Goal: Task Accomplishment & Management: Manage account settings

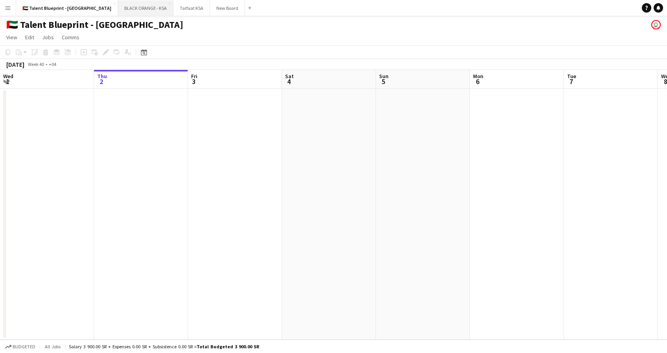
click at [118, 11] on button "BLACK ORANGE - KSA Close" at bounding box center [145, 7] width 55 height 15
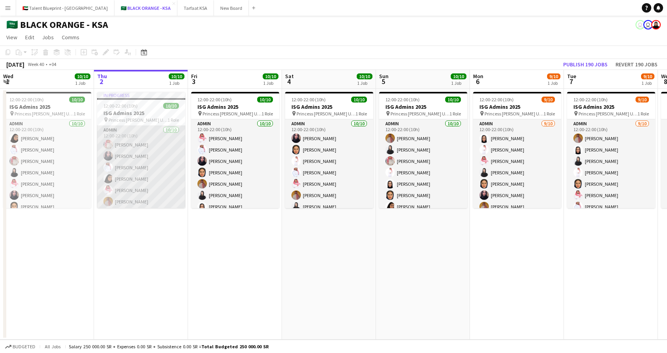
scroll to position [47, 0]
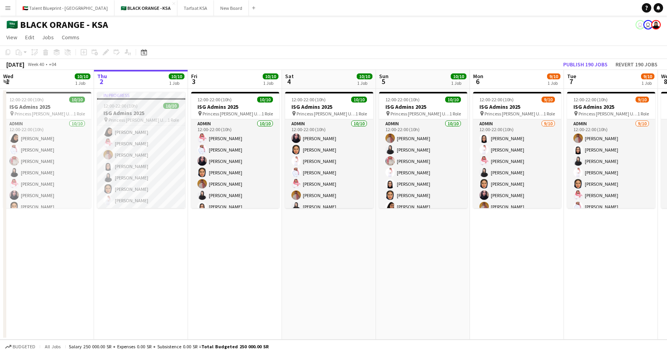
click at [147, 110] on h3 "ISG Admins 2025" at bounding box center [141, 113] width 88 height 7
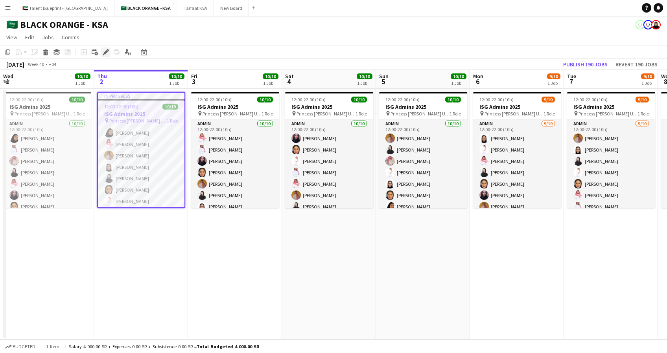
click at [107, 55] on icon "Edit" at bounding box center [106, 52] width 6 height 6
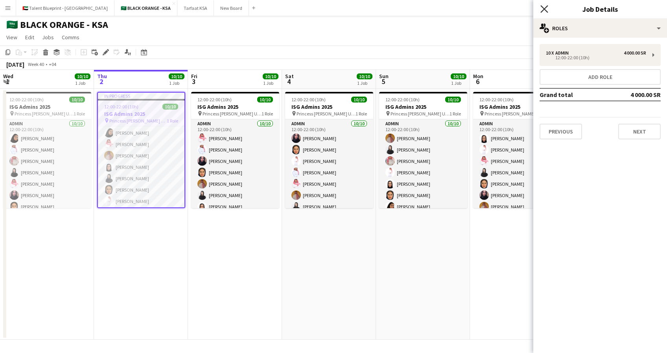
click at [544, 10] on icon "Close pop-in" at bounding box center [543, 8] width 7 height 7
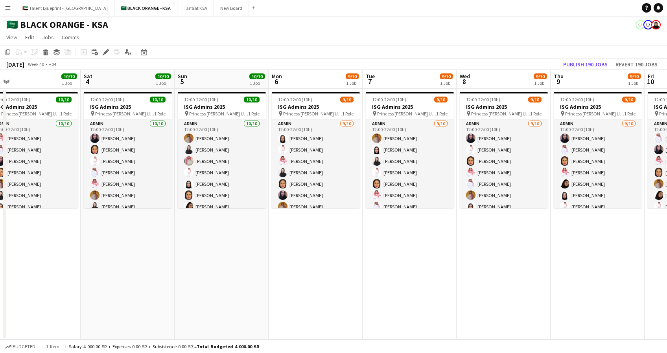
drag, startPoint x: 529, startPoint y: 230, endPoint x: 327, endPoint y: 265, distance: 205.0
click at [327, 265] on app-calendar-viewport "Mon 29 10/10 1 Job Tue 30 10/10 1 Job Wed 1 10/10 1 Job Thu 2 10/10 1 Job Fri 3…" at bounding box center [333, 205] width 667 height 270
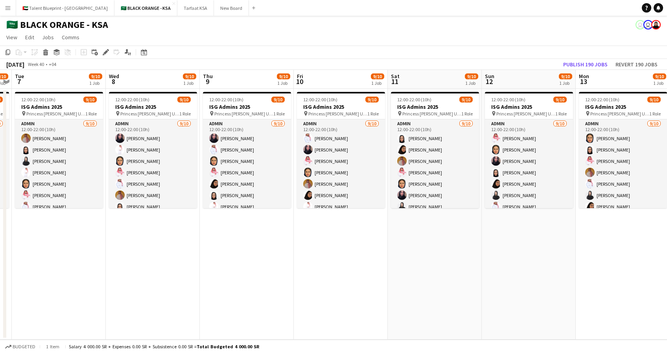
scroll to position [0, 279]
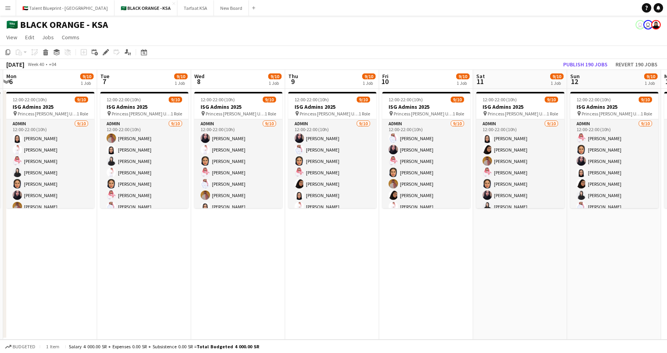
drag, startPoint x: 485, startPoint y: 239, endPoint x: 220, endPoint y: 252, distance: 264.9
click at [220, 252] on app-calendar-viewport "Fri 3 10/10 1 Job Sat 4 10/10 1 Job Sun 5 10/10 1 Job Mon 6 9/10 1 Job Tue 7 9/…" at bounding box center [333, 205] width 667 height 270
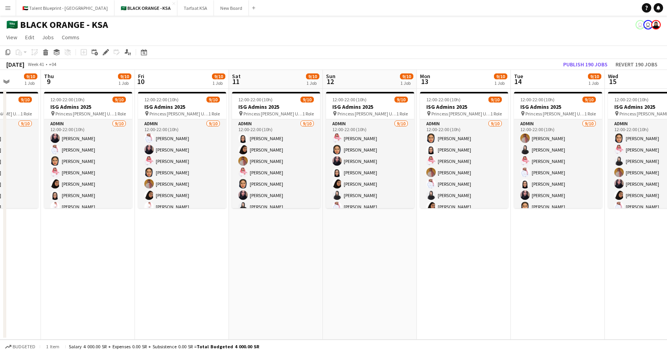
drag, startPoint x: 376, startPoint y: 258, endPoint x: 128, endPoint y: 248, distance: 247.9
click at [128, 248] on app-calendar-viewport "Mon 6 9/10 1 Job Tue 7 9/10 1 Job Wed 8 9/10 1 Job Thu 9 9/10 1 Job Fri 10 9/10…" at bounding box center [333, 205] width 667 height 270
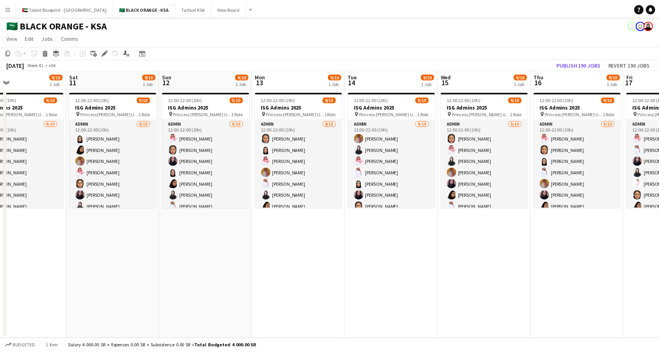
scroll to position [0, 249]
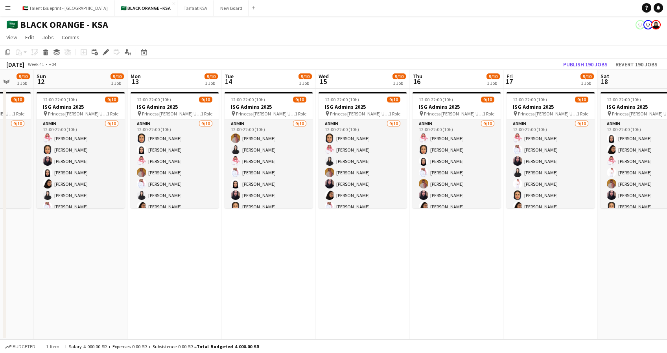
drag, startPoint x: 396, startPoint y: 260, endPoint x: 112, endPoint y: 256, distance: 283.5
click at [112, 256] on app-calendar-viewport "Thu 9 9/10 1 Job Fri 10 9/10 1 Job Sat 11 9/10 1 Job Sun 12 9/10 1 Job Mon 13 9…" at bounding box center [333, 205] width 667 height 270
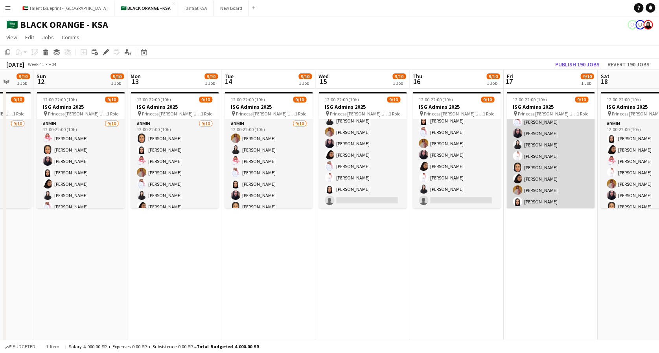
scroll to position [40, 0]
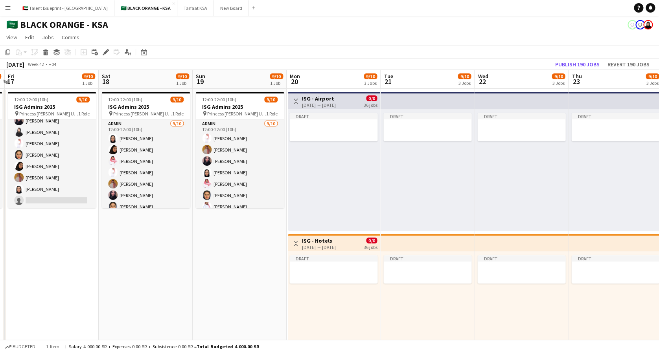
drag, startPoint x: 557, startPoint y: 241, endPoint x: 179, endPoint y: 223, distance: 378.3
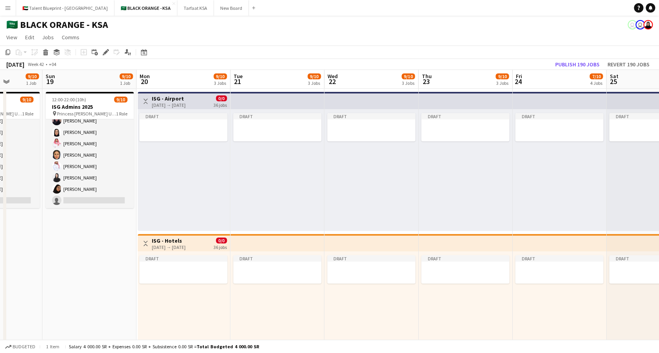
scroll to position [0, 358]
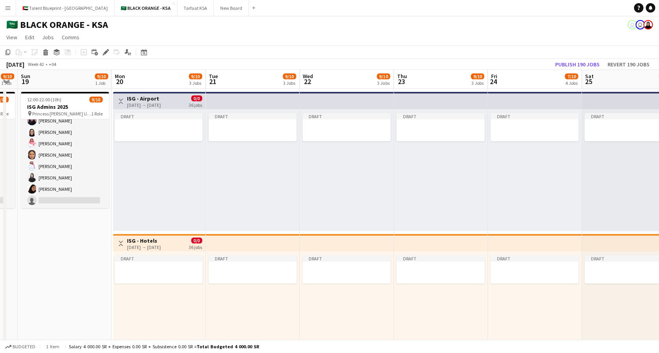
drag, startPoint x: 306, startPoint y: 239, endPoint x: 72, endPoint y: 200, distance: 236.8
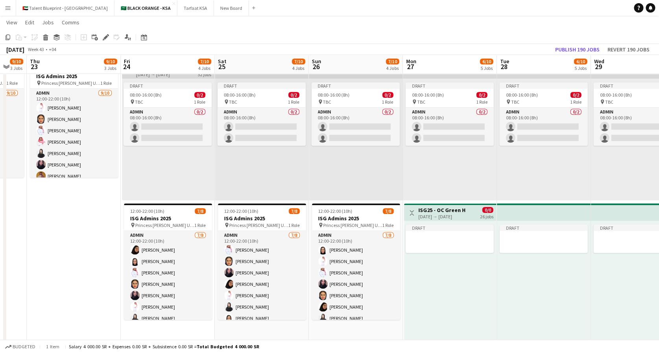
scroll to position [0, 362]
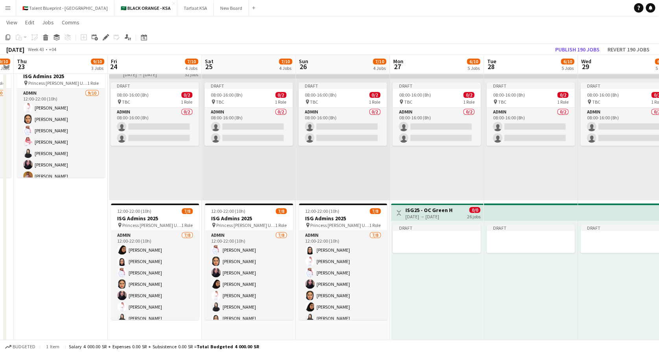
drag, startPoint x: 471, startPoint y: 215, endPoint x: 91, endPoint y: 210, distance: 380.3
click at [91, 210] on app-calendar-viewport "Sun 19 9/10 1 Job Mon 20 9/10 3 Jobs Tue 21 9/10 3 Jobs Wed 22 9/10 3 Jobs Thu …" at bounding box center [329, 315] width 659 height 1199
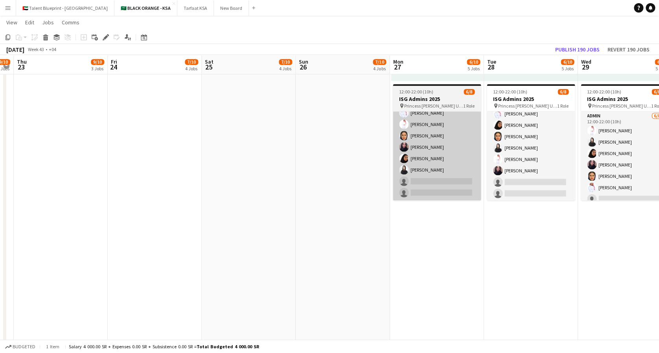
scroll to position [18, 0]
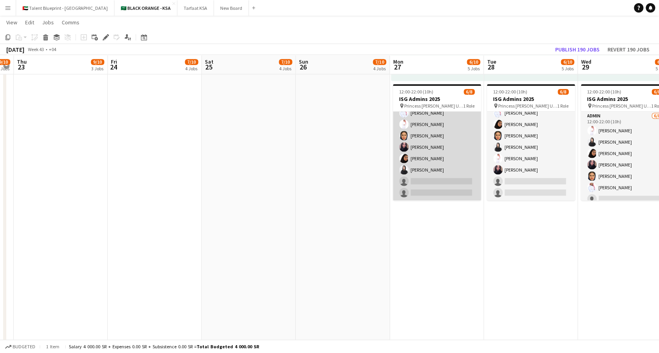
click at [458, 167] on app-card-role "Admin [DATE] 12:00-22:00 (10h) Yazeed Albassri [PERSON_NAME] [PERSON_NAME] [PER…" at bounding box center [437, 147] width 88 height 107
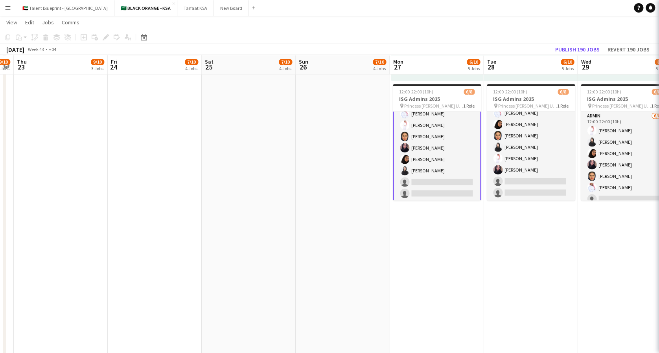
scroll to position [18, 0]
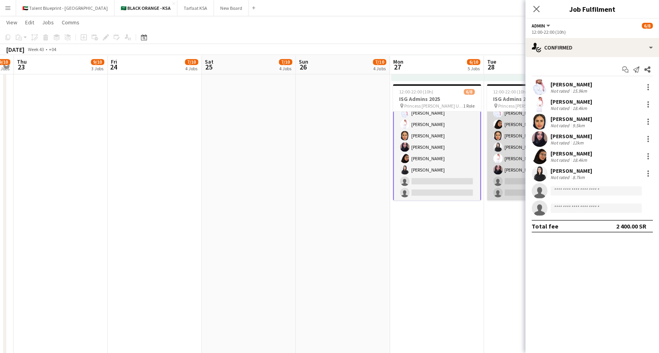
click at [494, 165] on app-card-role "Admin [DATE] 12:00-22:00 (10h) [PERSON_NAME] [PERSON_NAME] Arwa [PERSON_NAME] E…" at bounding box center [531, 147] width 88 height 107
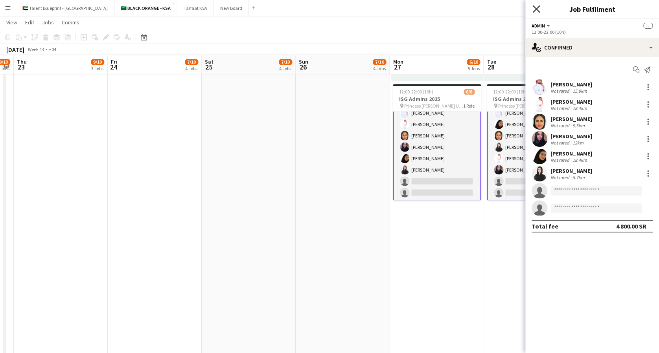
click at [538, 10] on icon "Close pop-in" at bounding box center [535, 8] width 7 height 7
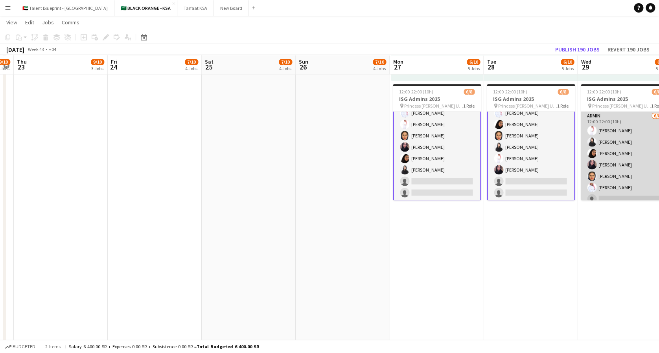
click at [600, 144] on app-card-role "Admin [DATE] 12:00-22:00 (10h) [PERSON_NAME] Elaf [PERSON_NAME] [PERSON_NAME] […" at bounding box center [625, 165] width 88 height 107
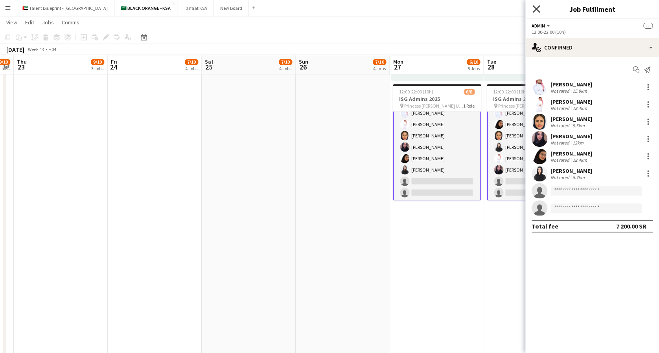
click at [535, 8] on icon at bounding box center [535, 8] width 7 height 7
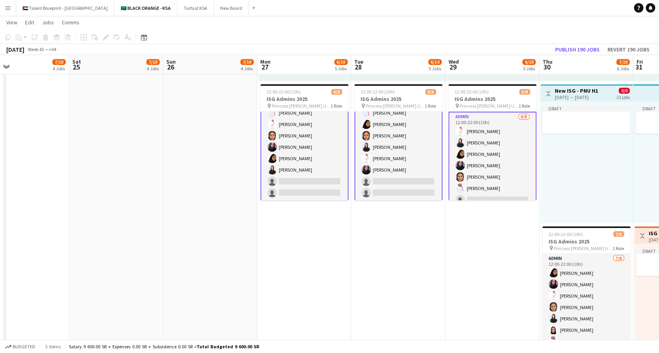
scroll to position [0, 321]
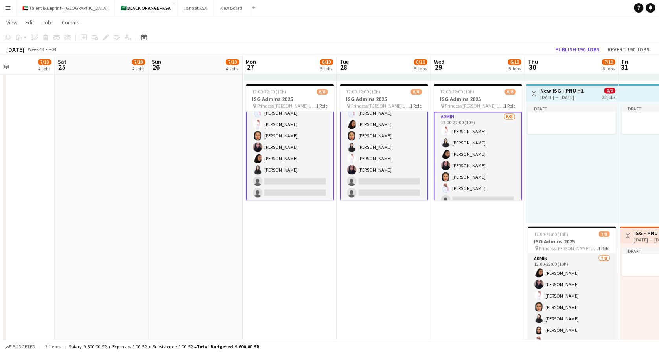
drag, startPoint x: 609, startPoint y: 148, endPoint x: 462, endPoint y: 165, distance: 148.1
click at [462, 165] on app-calendar-viewport "Tue 21 9/10 3 Jobs Wed 22 9/10 3 Jobs Thu 23 9/10 3 Jobs Fri 24 7/10 4 Jobs Sat…" at bounding box center [329, 53] width 659 height 1199
click at [284, 141] on app-card-role "Admin [DATE] 12:00-22:00 (10h) Yazeed Albassri [PERSON_NAME] [PERSON_NAME] [PER…" at bounding box center [290, 147] width 88 height 108
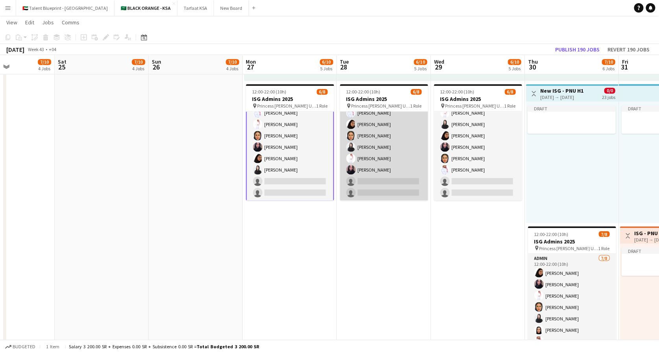
click at [366, 134] on app-card-role "Admin [DATE] 12:00-22:00 (10h) [PERSON_NAME] [PERSON_NAME] Arwa [PERSON_NAME] E…" at bounding box center [384, 147] width 88 height 107
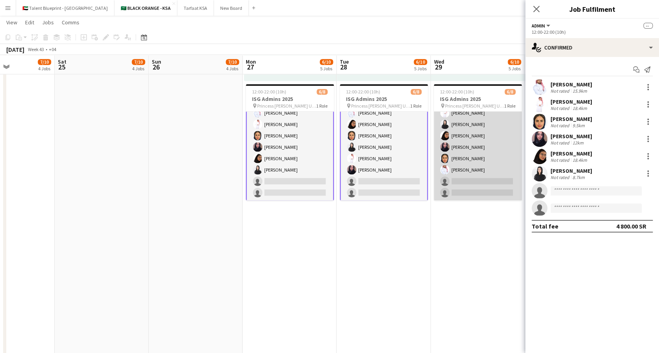
click at [458, 132] on app-card-role "Admin [DATE] 12:00-22:00 (10h) [PERSON_NAME] Elaf [PERSON_NAME] [PERSON_NAME] […" at bounding box center [478, 147] width 88 height 107
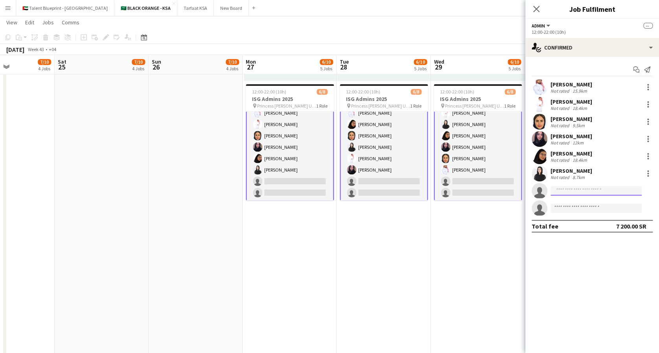
click at [567, 190] on input at bounding box center [595, 190] width 91 height 9
type input "*"
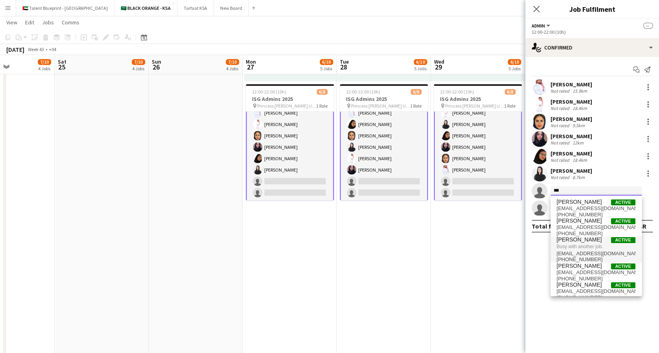
type input "***"
click at [589, 245] on span "Busy with another job." at bounding box center [596, 246] width 79 height 7
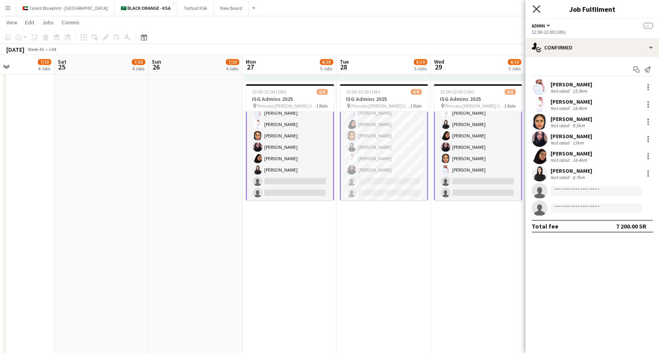
click at [537, 8] on icon "Close pop-in" at bounding box center [535, 8] width 7 height 7
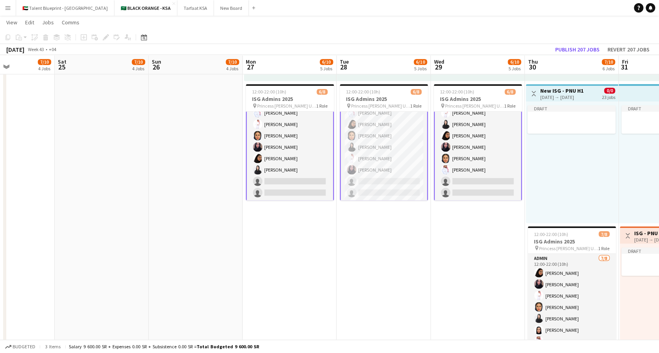
click at [374, 177] on app-card-role "Admin [DATE] 12:00-22:00 (10h) [PERSON_NAME] [PERSON_NAME] Arwa [PERSON_NAME] E…" at bounding box center [384, 147] width 88 height 108
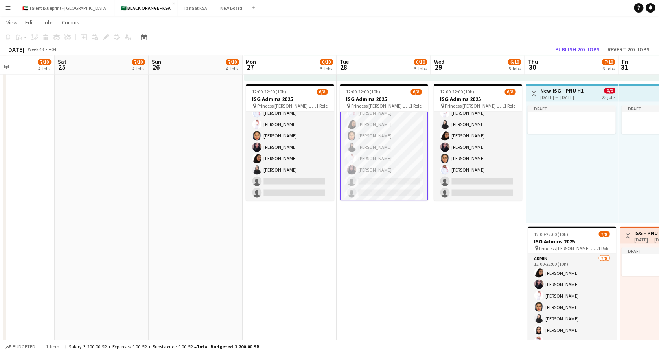
scroll to position [18, 0]
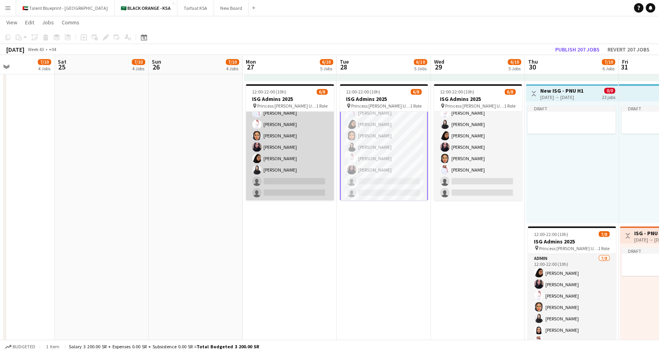
click at [290, 179] on app-card-role "Admin [DATE] 12:00-22:00 (10h) Yazeed Albassri [PERSON_NAME] [PERSON_NAME] [PER…" at bounding box center [290, 147] width 88 height 107
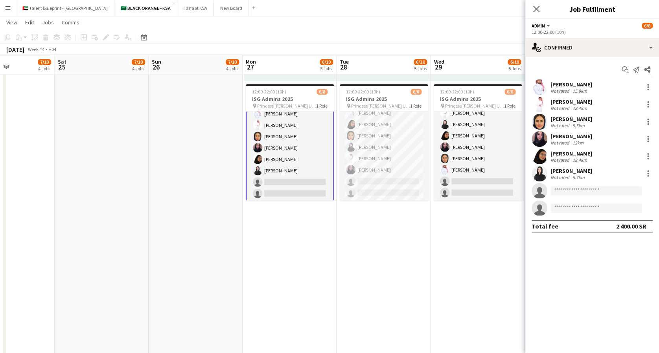
scroll to position [18, 0]
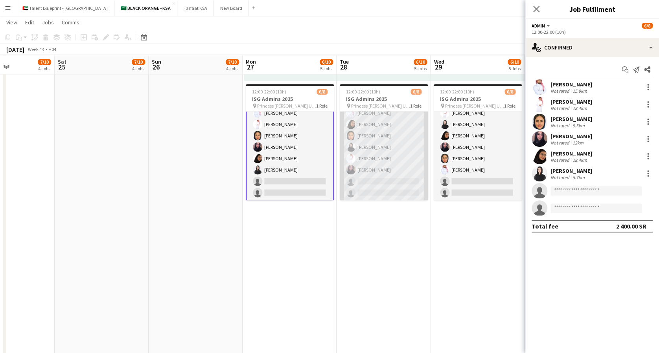
click at [366, 180] on app-card-role "Admin [DATE] 12:00-22:00 (10h) [PERSON_NAME] [PERSON_NAME] Arwa [PERSON_NAME] E…" at bounding box center [384, 147] width 88 height 107
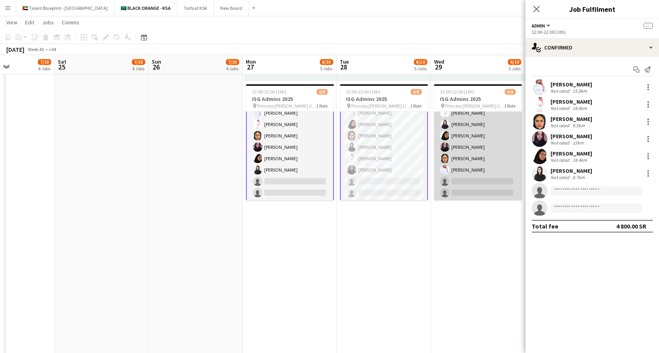
click at [465, 164] on app-card-role "Admin [DATE] 12:00-22:00 (10h) [PERSON_NAME] Elaf [PERSON_NAME] [PERSON_NAME] […" at bounding box center [478, 147] width 88 height 107
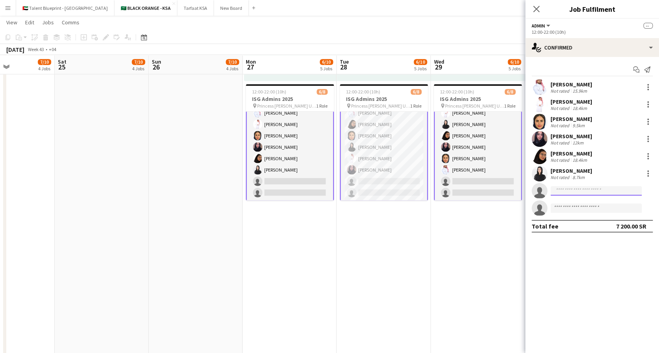
click at [572, 194] on input at bounding box center [595, 190] width 91 height 9
type input "*"
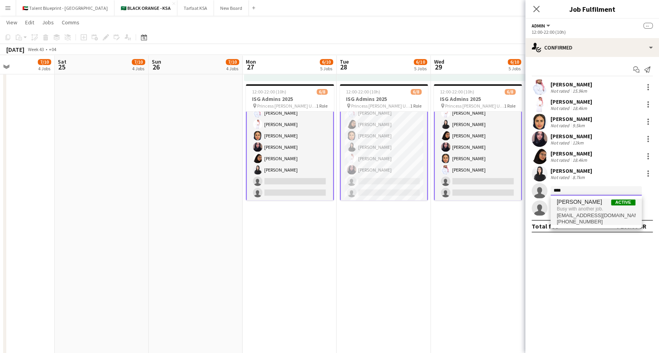
type input "****"
click at [585, 210] on span "Busy with another job." at bounding box center [596, 209] width 79 height 7
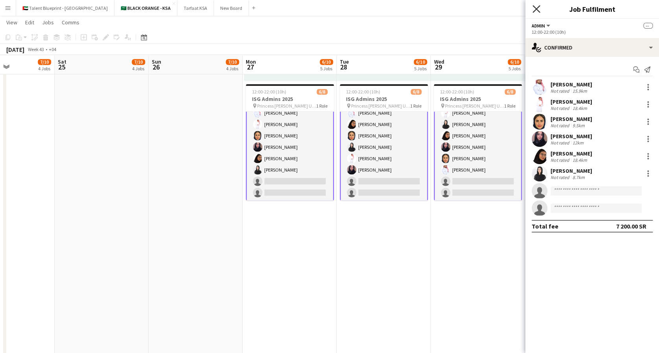
click at [536, 12] on icon "Close pop-in" at bounding box center [535, 8] width 7 height 7
